Goal: Use online tool/utility: Utilize a website feature to perform a specific function

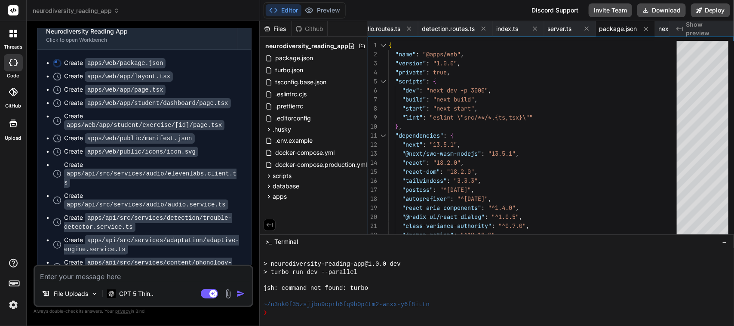
scroll to position [43021, 0]
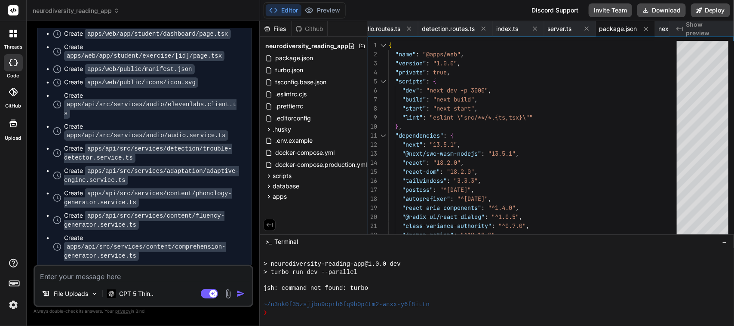
click at [115, 273] on textarea at bounding box center [143, 273] width 217 height 15
type textarea "c"
type textarea "x"
type textarea "co"
type textarea "x"
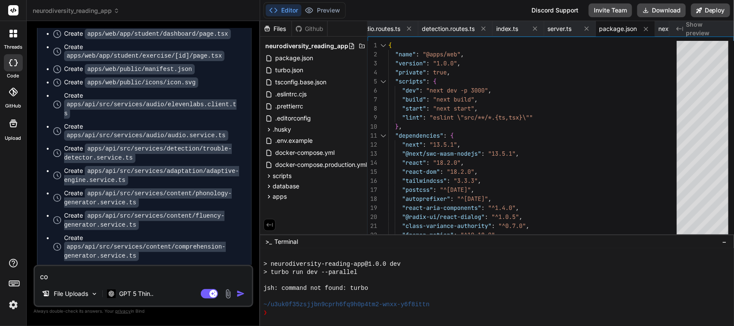
type textarea "con"
type textarea "x"
type textarea "cont"
type textarea "x"
type textarea "conti"
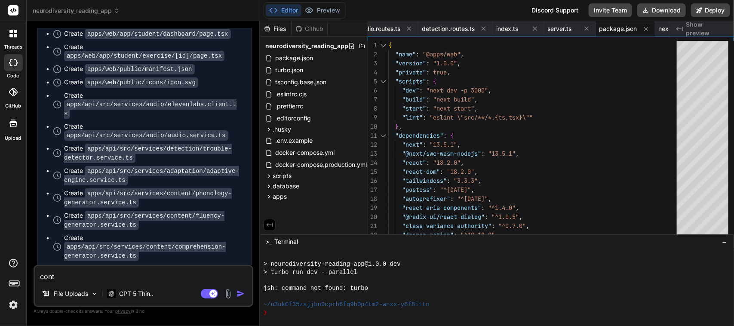
type textarea "x"
type textarea "contin"
type textarea "x"
type textarea "continu"
type textarea "x"
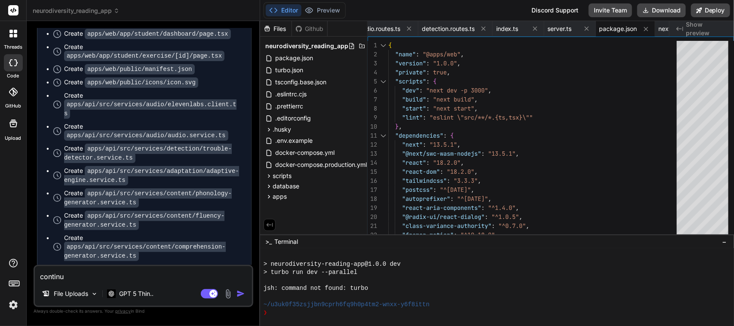
type textarea "continue"
type textarea "x"
type textarea "continue"
click at [241, 295] on img "button" at bounding box center [241, 293] width 9 height 9
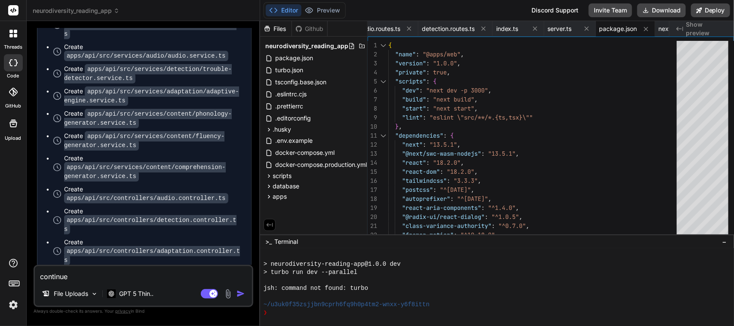
scroll to position [43110, 0]
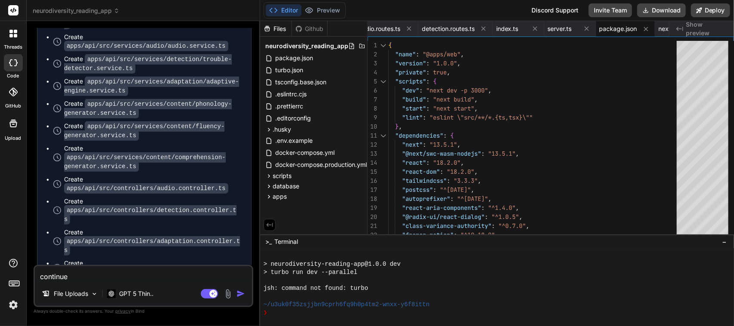
type textarea "x"
type textarea "res.json({ success: true, data: decision }); } catch (error: any) { logger.erro…"
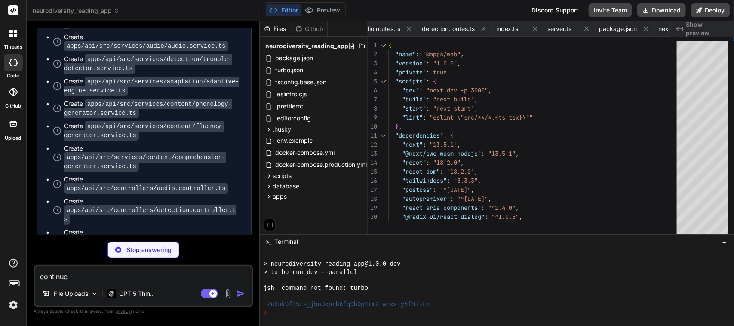
type textarea "x"
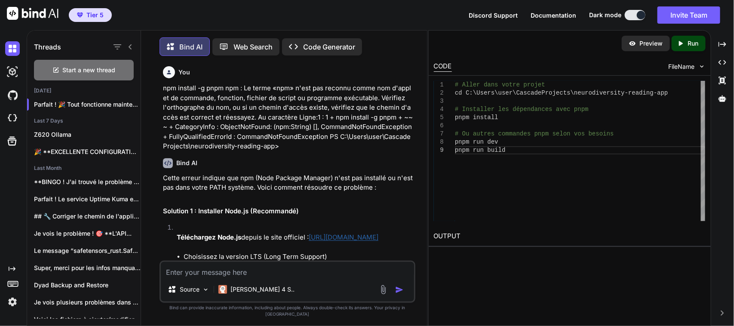
scroll to position [2089, 0]
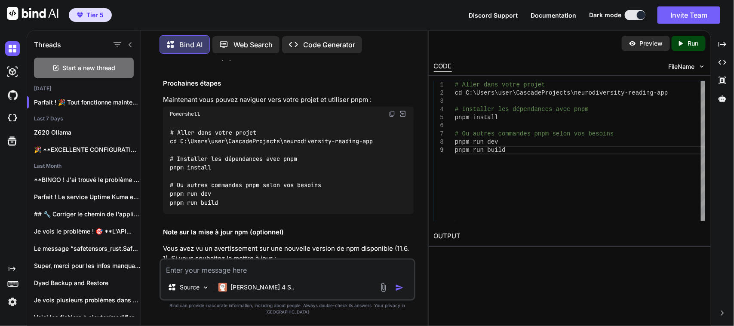
click at [201, 273] on textarea at bounding box center [287, 267] width 253 height 15
type textarea "lorEmipsumdolor: + @sitametcon/adip 7.35.3 + @elits/doei 12.18.98 (89.5.8 te in…"
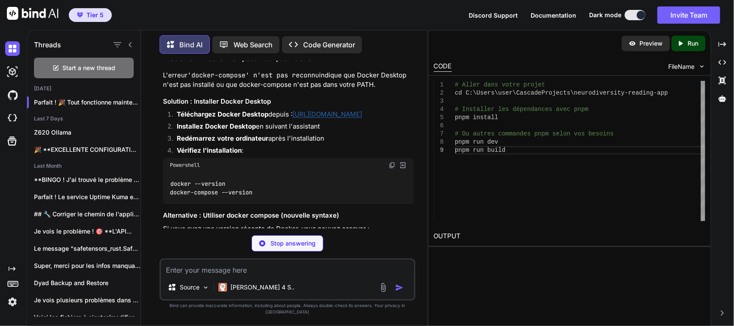
scroll to position [2623, 0]
